Goal: Task Accomplishment & Management: Use online tool/utility

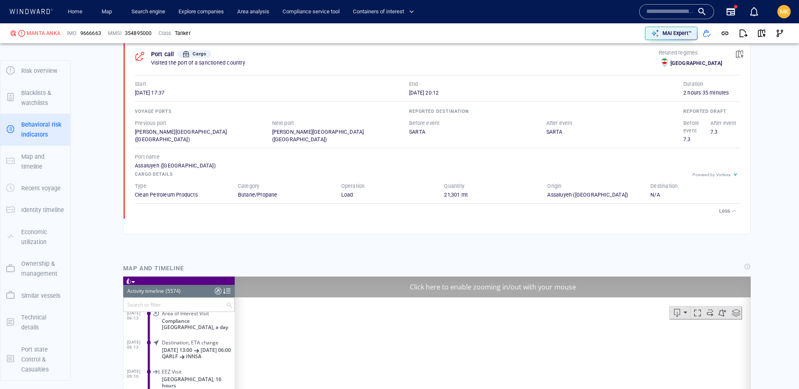
scroll to position [548, 0]
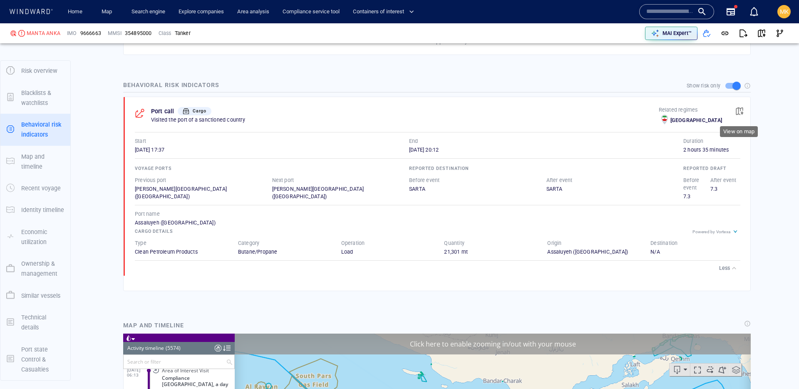
click at [739, 112] on span "button" at bounding box center [739, 111] width 8 height 8
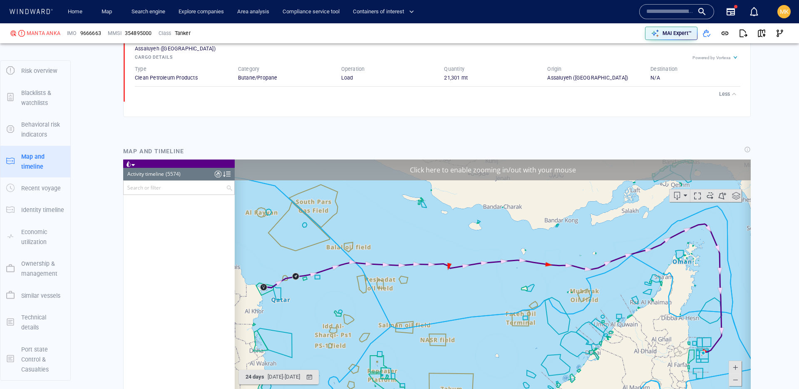
scroll to position [124685, 0]
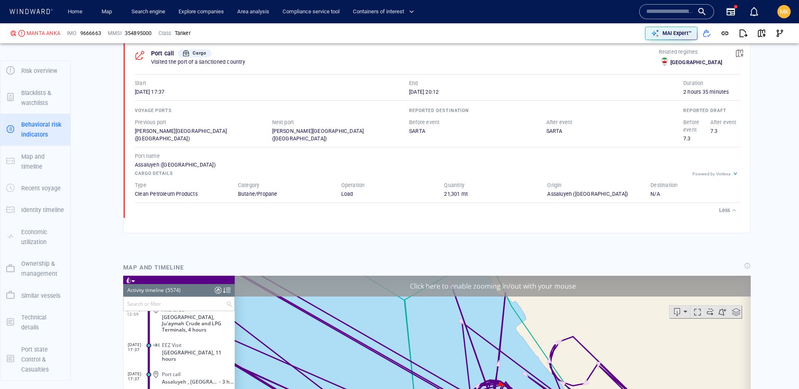
scroll to position [752, 0]
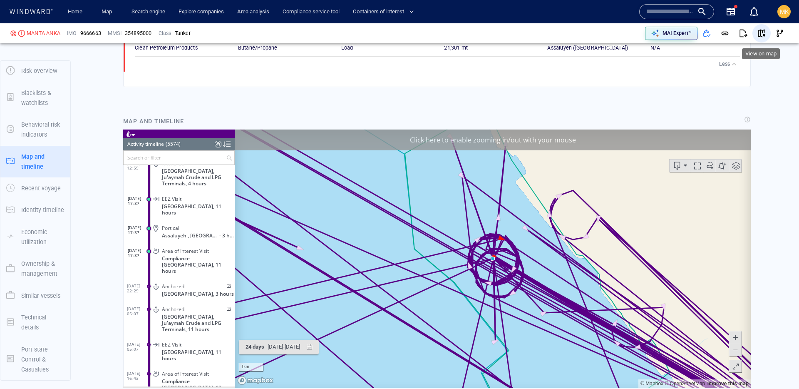
click at [759, 34] on span "button" at bounding box center [761, 33] width 8 height 8
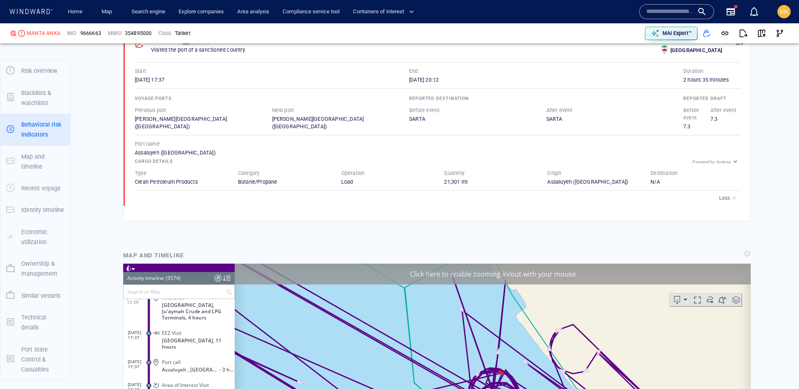
scroll to position [781, 0]
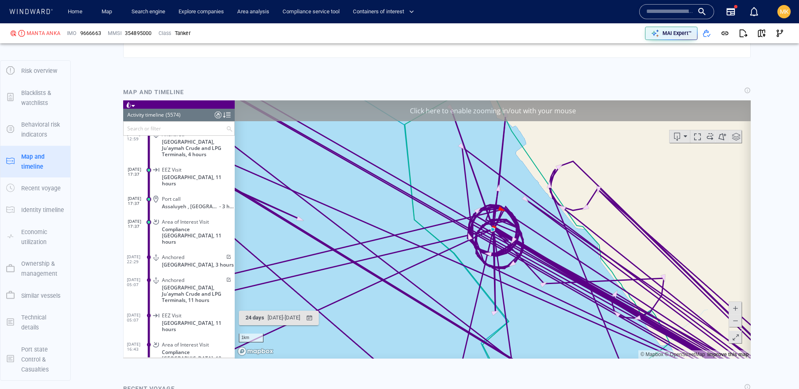
click at [226, 254] on span at bounding box center [227, 256] width 7 height 5
click at [52, 33] on div "MANTA ANKA" at bounding box center [44, 33] width 34 height 7
copy div "MANTA ANKA"
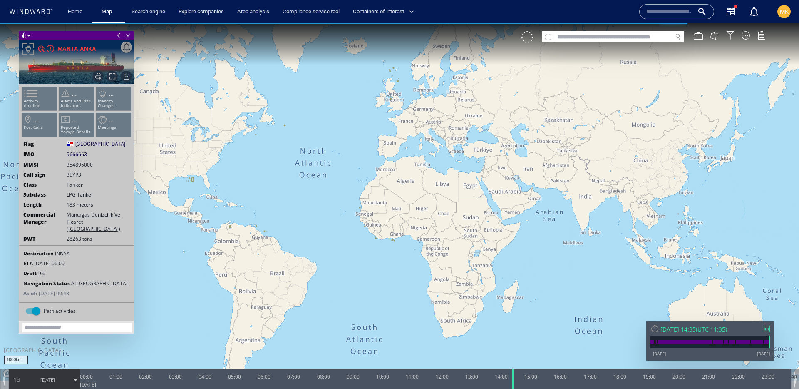
click at [767, 331] on div at bounding box center [767, 328] width 6 height 6
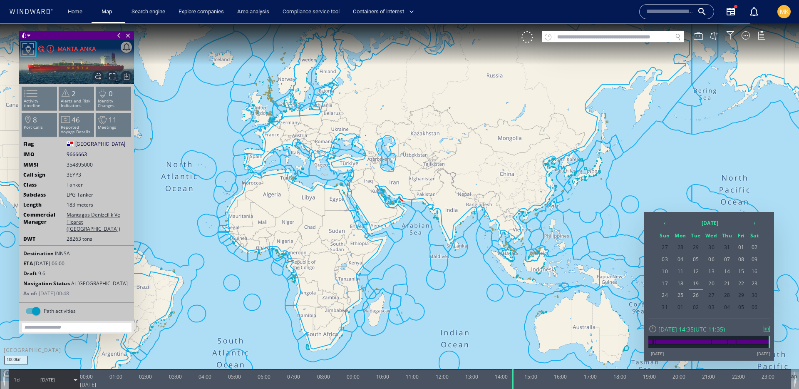
click at [657, 219] on div "‹ 2025 August › Sun Mon Tue Wed Thu Fri Sat 27 28 29 30 31 01 02 03 04 05 06 07…" at bounding box center [709, 265] width 122 height 98
click at [667, 225] on th "‹" at bounding box center [665, 223] width 14 height 12
click at [696, 248] on span "01" at bounding box center [696, 247] width 14 height 11
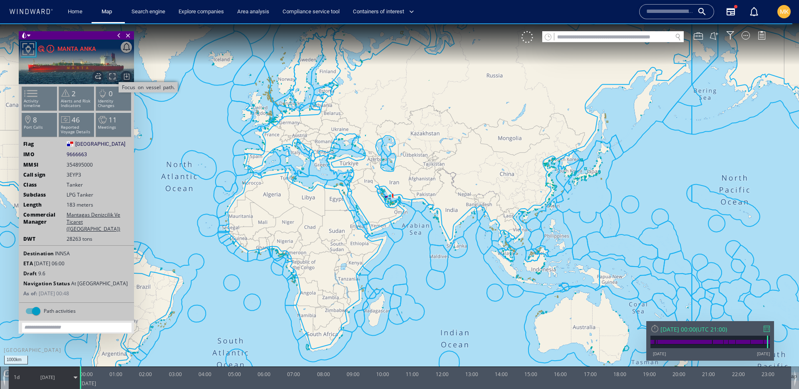
click at [110, 78] on span "Focus on vessel path." at bounding box center [112, 76] width 11 height 11
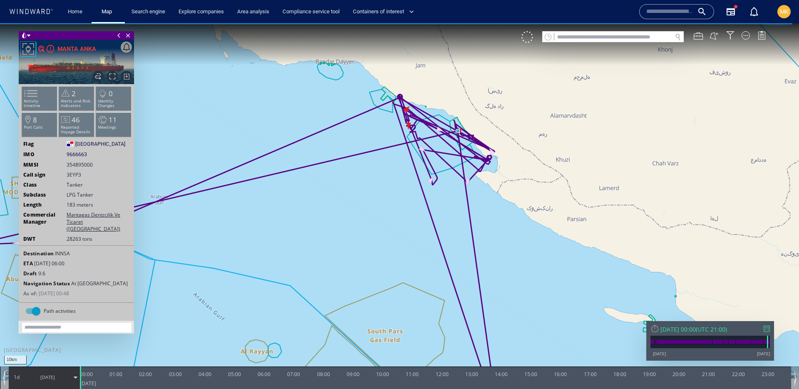
drag, startPoint x: 636, startPoint y: 72, endPoint x: 469, endPoint y: 114, distance: 171.3
click at [470, 114] on canvas "Map" at bounding box center [399, 201] width 799 height 357
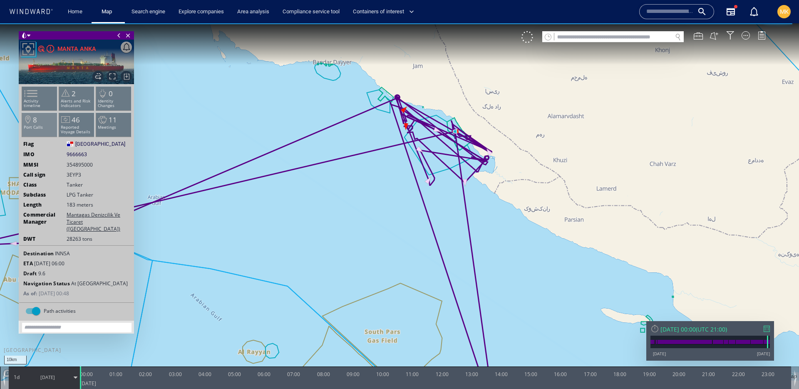
click at [43, 122] on li "8 Port Calls" at bounding box center [39, 124] width 35 height 24
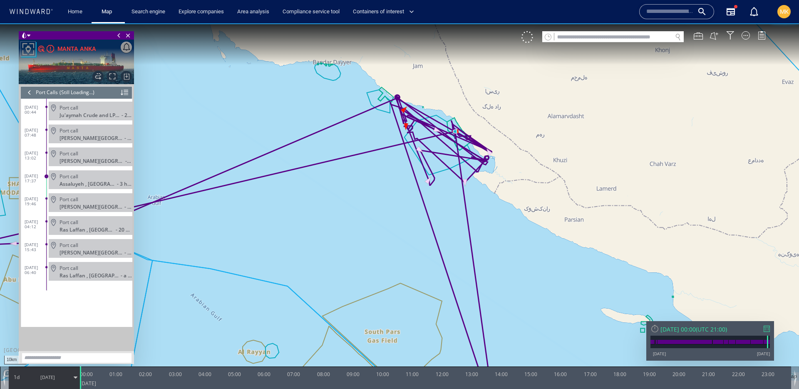
scroll to position [5472, 0]
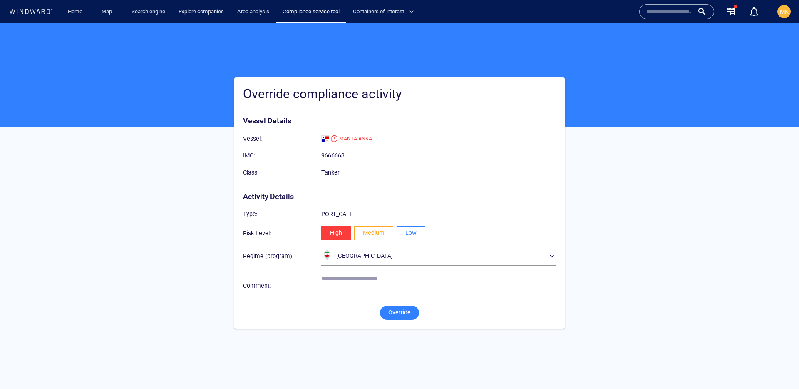
click at [410, 236] on span "Low" at bounding box center [410, 233] width 11 height 10
click at [380, 280] on textarea at bounding box center [438, 285] width 235 height 21
type textarea "**********"
click at [402, 317] on span "Override" at bounding box center [399, 312] width 22 height 10
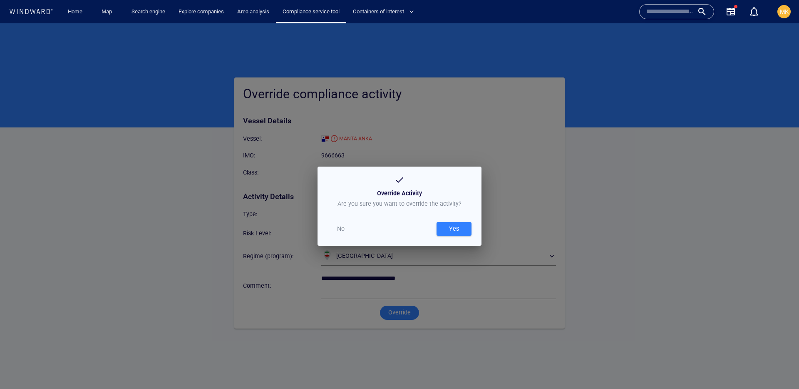
click at [449, 229] on div "Yes" at bounding box center [453, 229] width 13 height 14
